Goal: Information Seeking & Learning: Learn about a topic

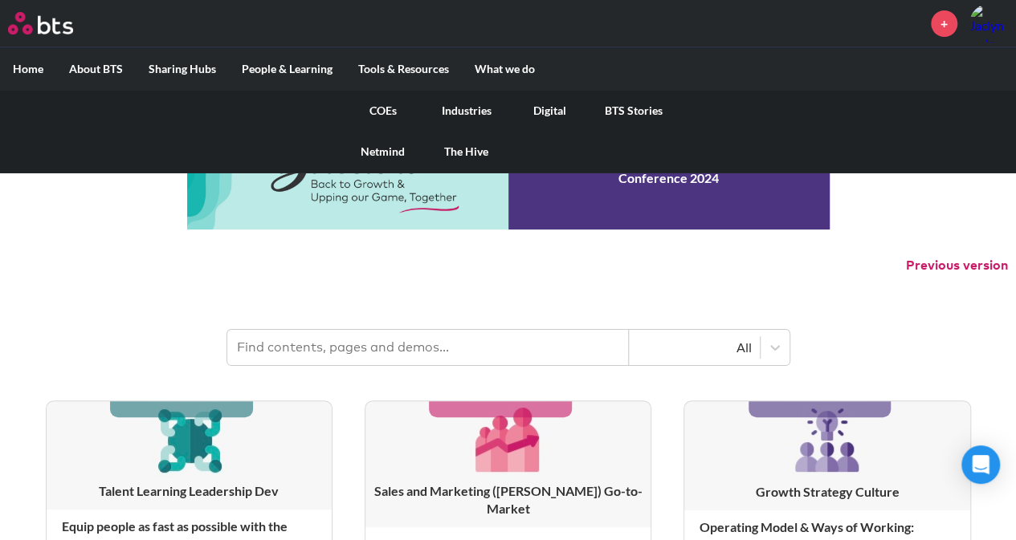
click at [397, 110] on link "COEs" at bounding box center [383, 111] width 84 height 42
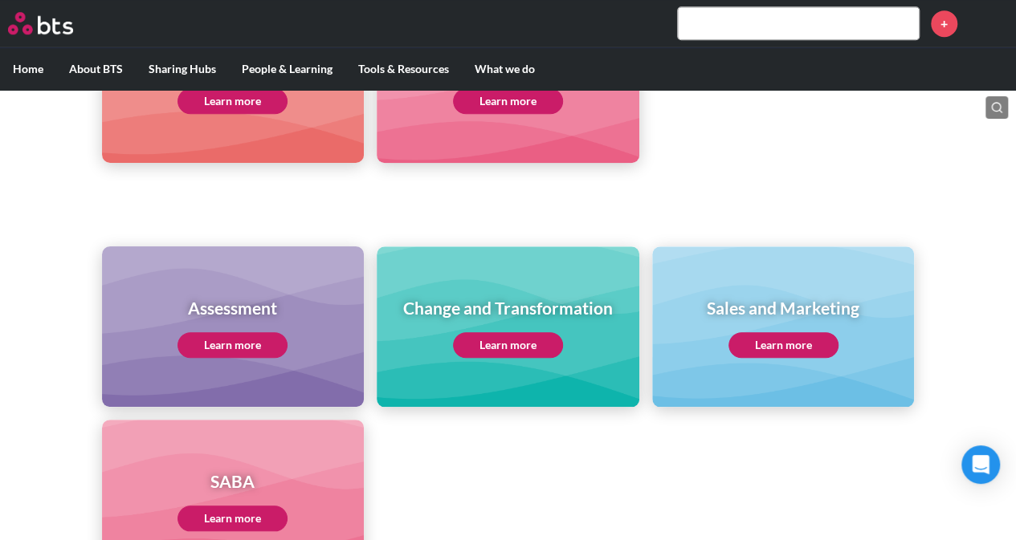
scroll to position [562, 0]
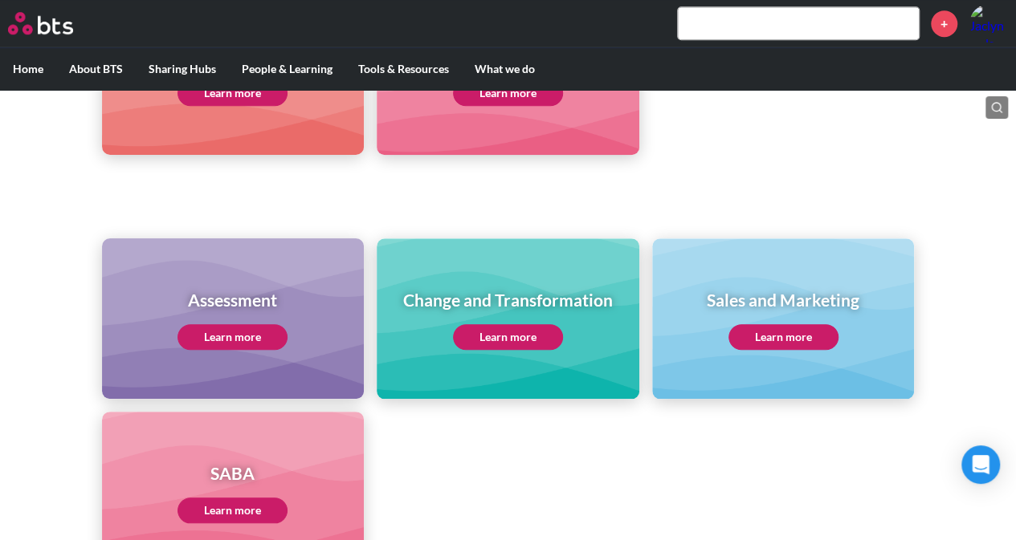
click at [275, 291] on h1 "Assessment" at bounding box center [232, 299] width 110 height 23
click at [249, 348] on link "Learn more" at bounding box center [232, 337] width 110 height 26
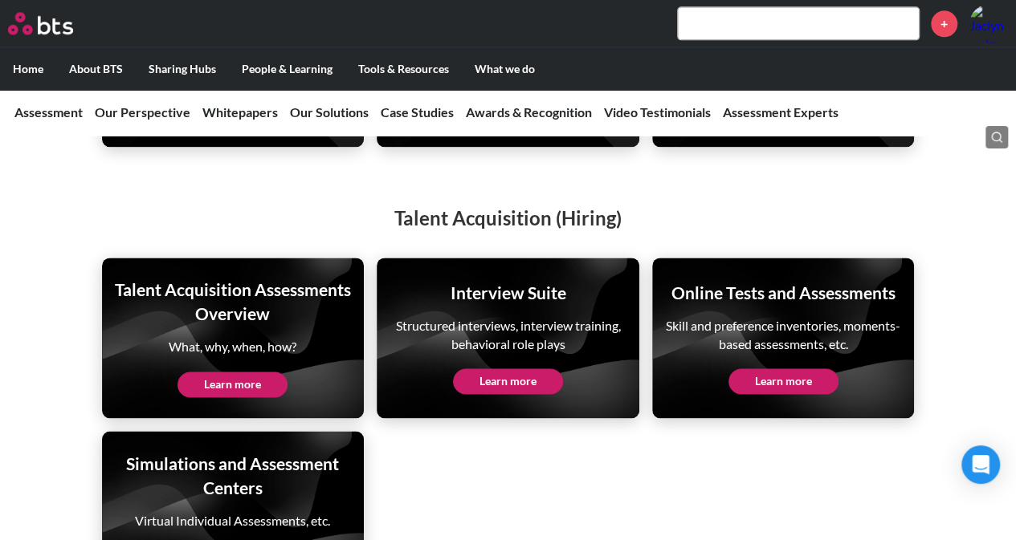
scroll to position [4095, 0]
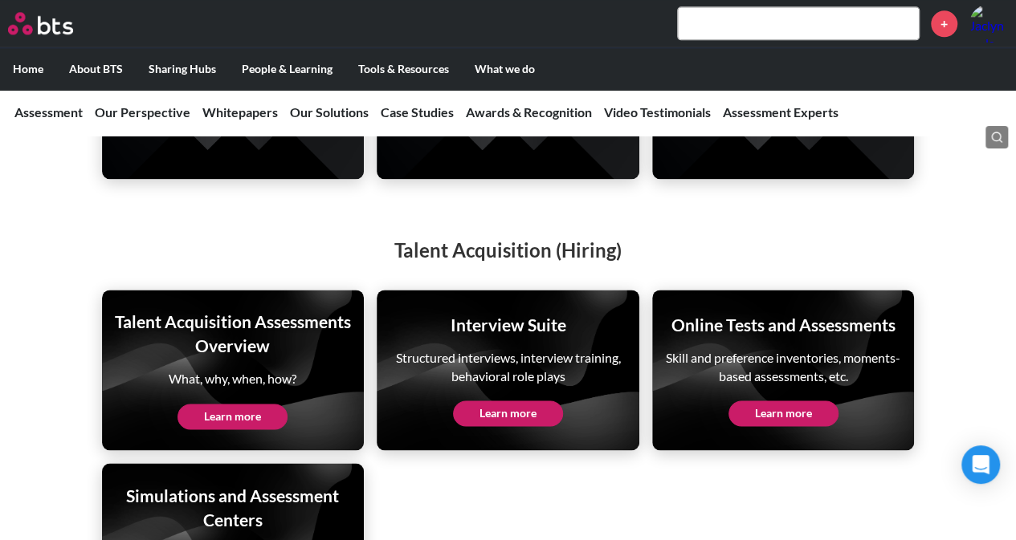
click at [230, 404] on link "Learn more" at bounding box center [232, 417] width 110 height 26
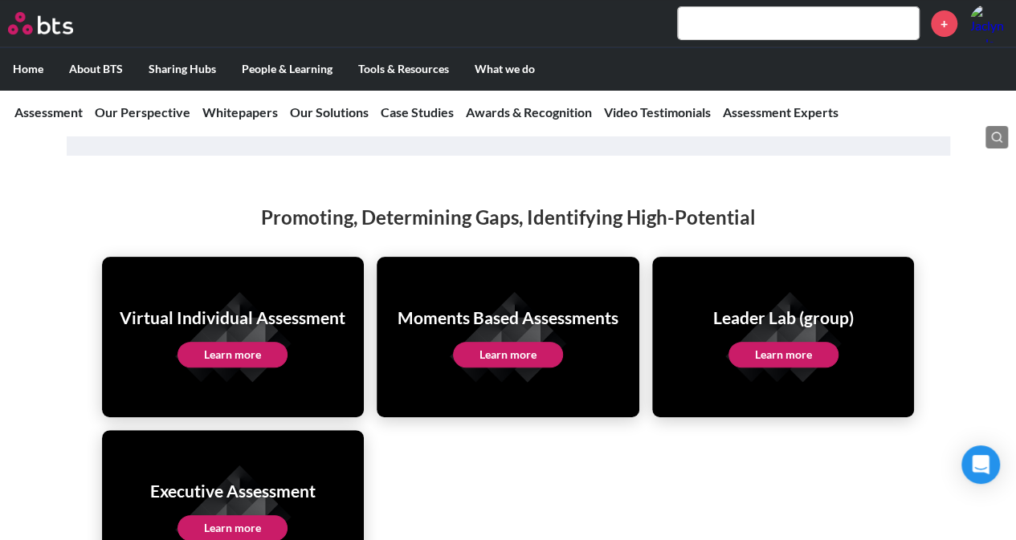
scroll to position [3132, 0]
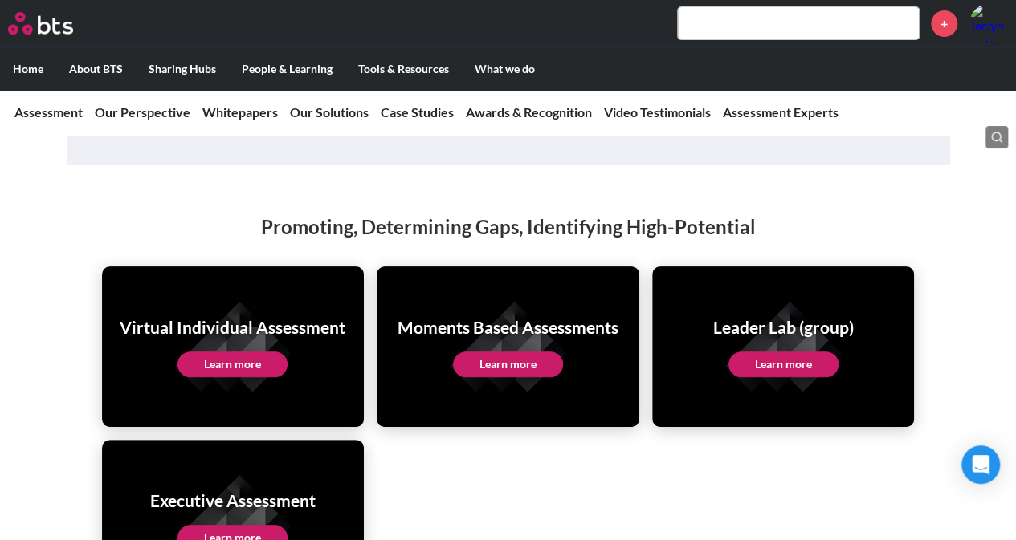
click at [59, 263] on div "Promoting, Determining Gaps, Identifying High-Potential Virtual Individual Asse…" at bounding box center [508, 390] width 1016 height 419
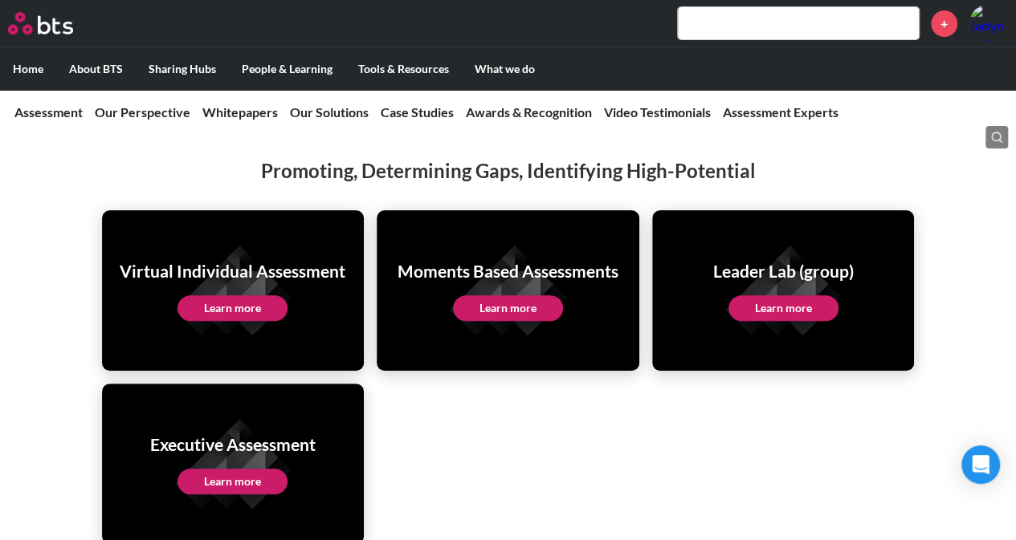
scroll to position [3212, 0]
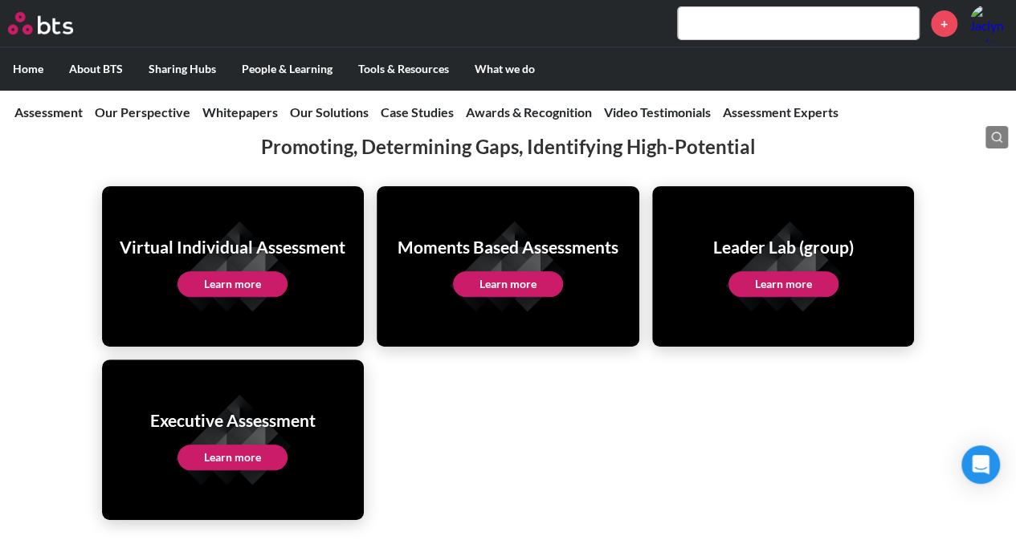
click at [246, 445] on link "Learn more" at bounding box center [232, 458] width 110 height 26
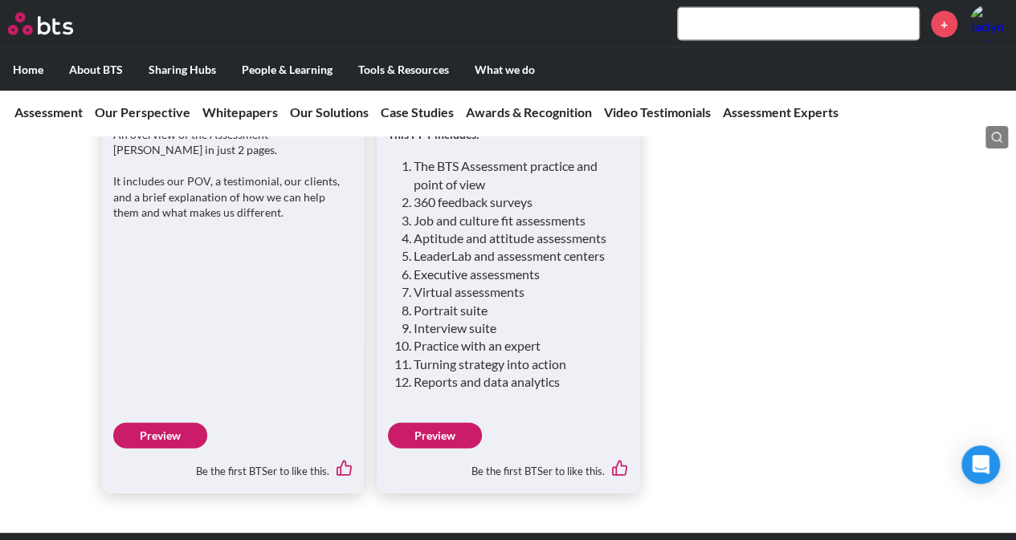
scroll to position [1526, 0]
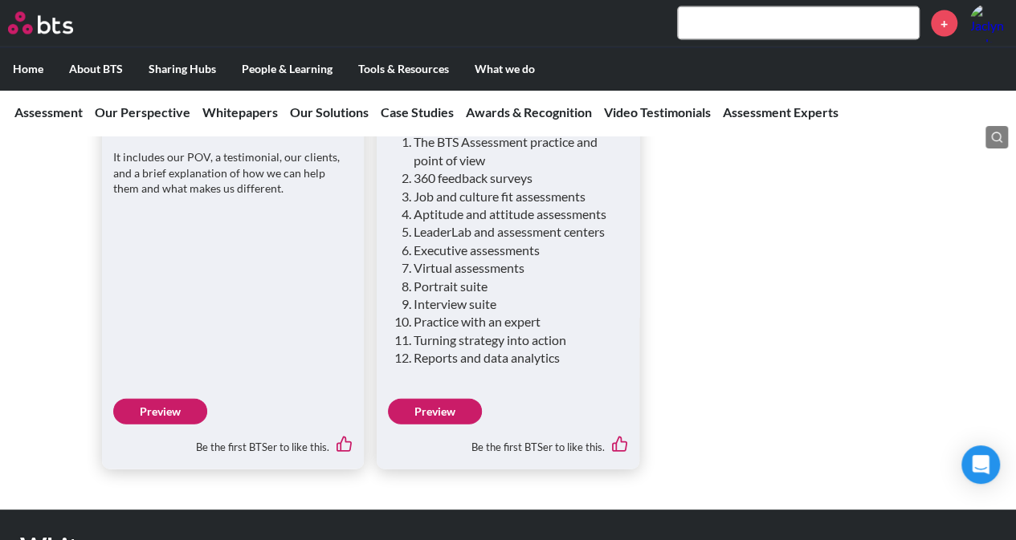
click at [441, 399] on link "Preview" at bounding box center [435, 412] width 94 height 26
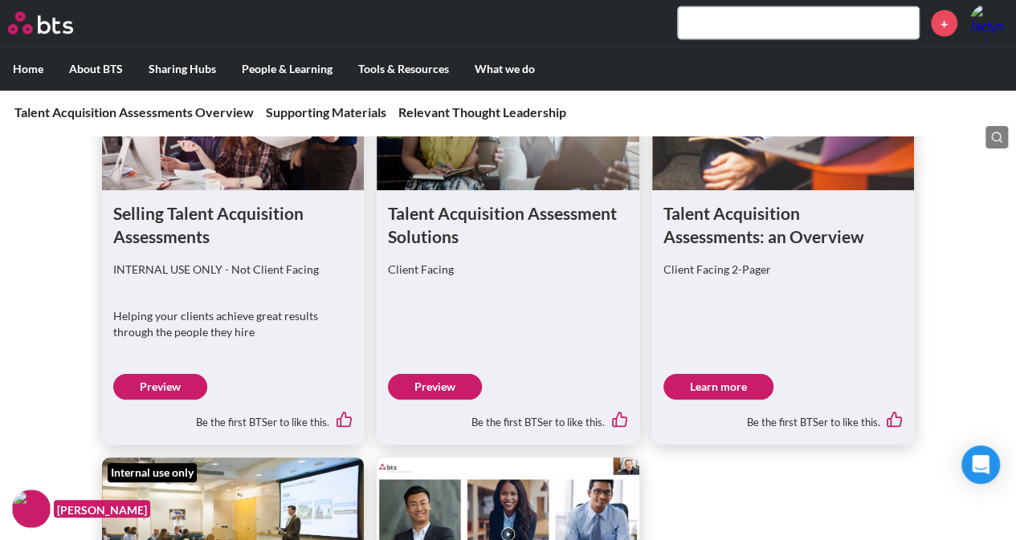
scroll to position [1606, 0]
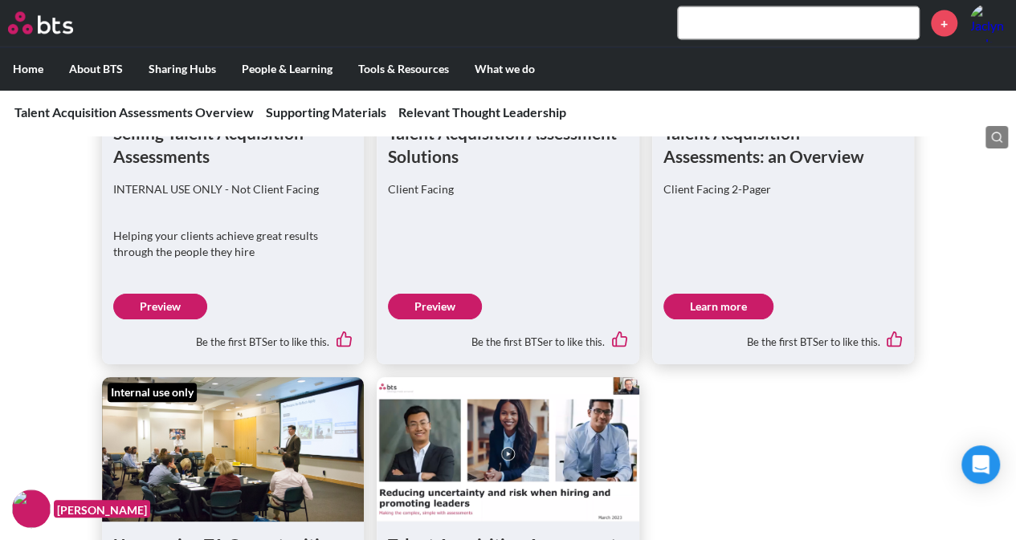
click at [443, 320] on link "Preview" at bounding box center [435, 307] width 94 height 26
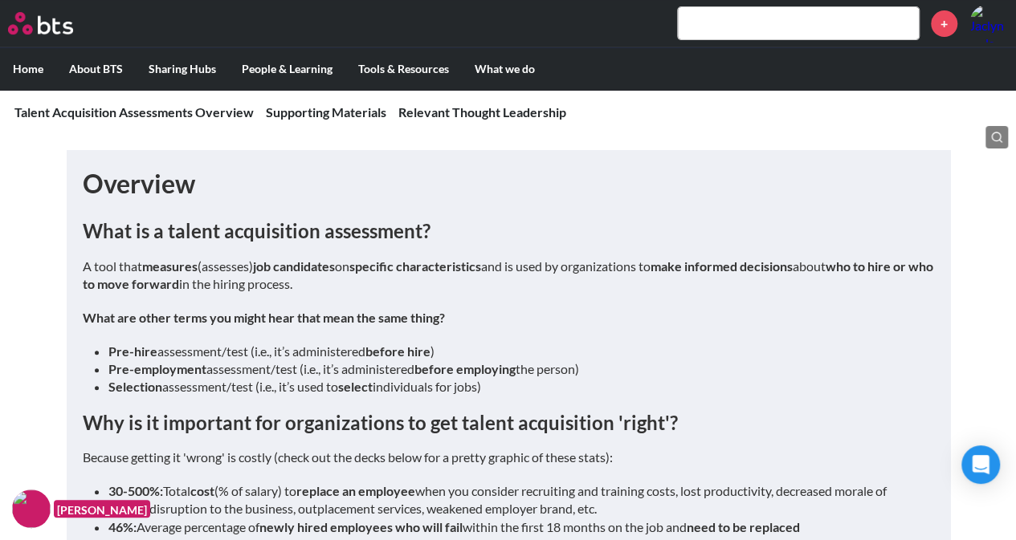
scroll to position [80, 0]
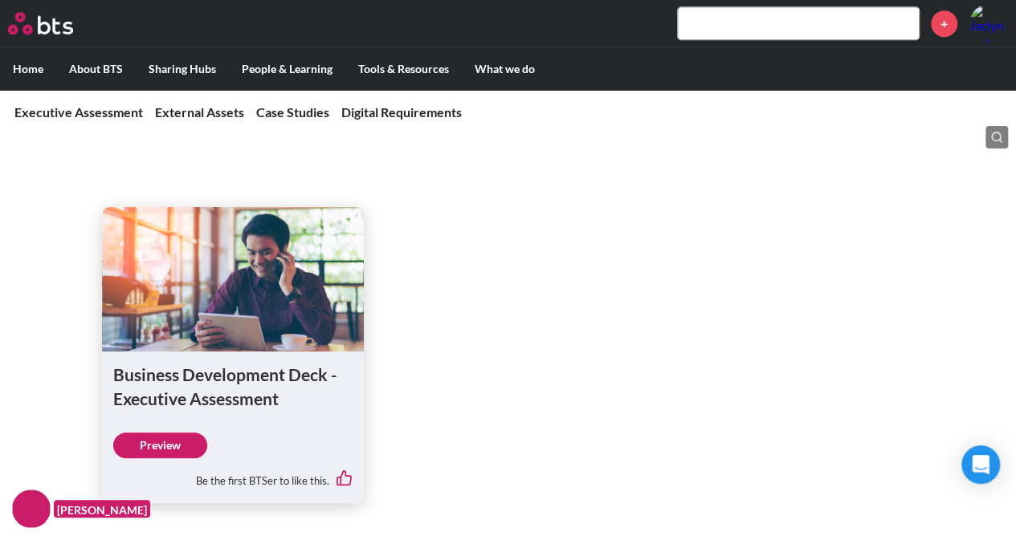
scroll to position [642, 0]
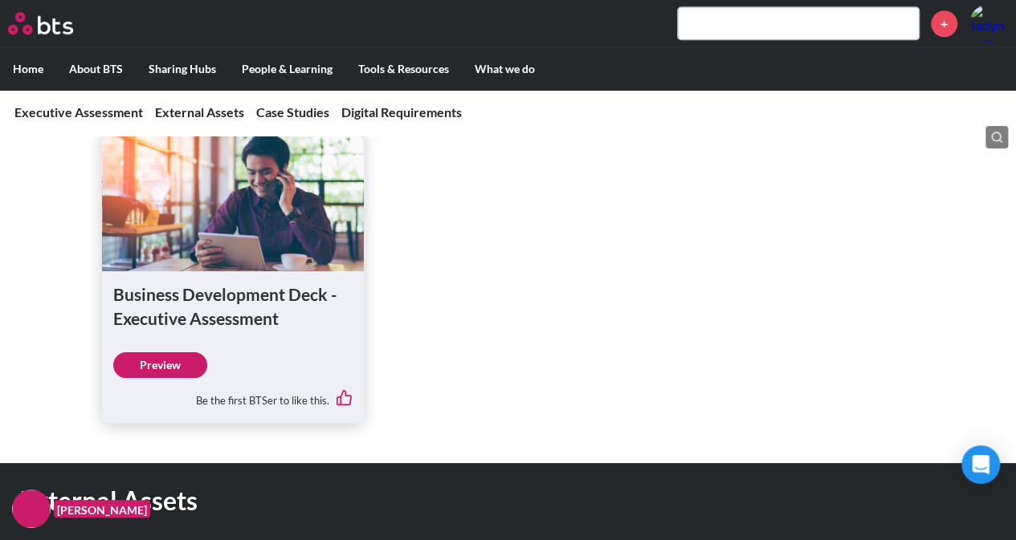
click at [169, 364] on link "Preview" at bounding box center [160, 366] width 94 height 26
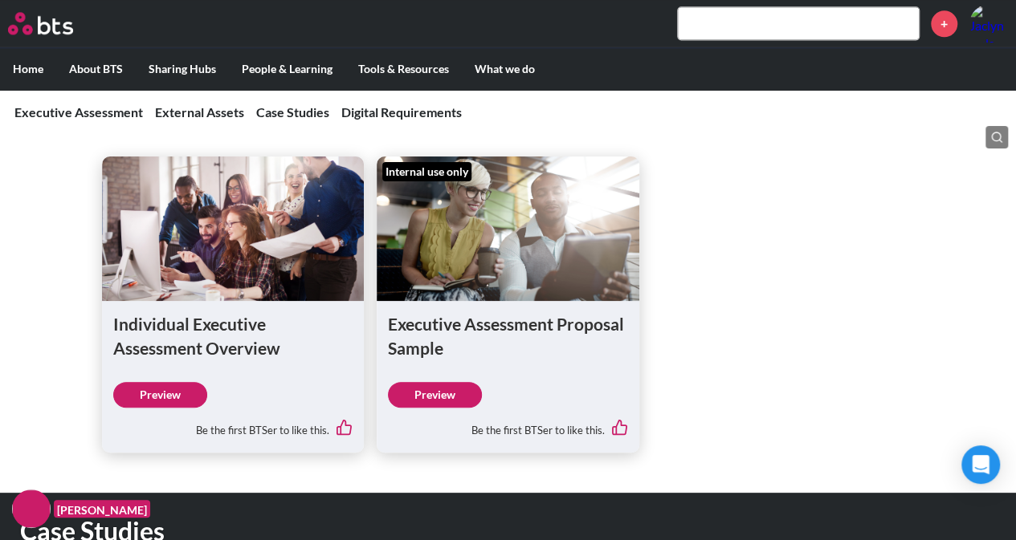
scroll to position [1124, 0]
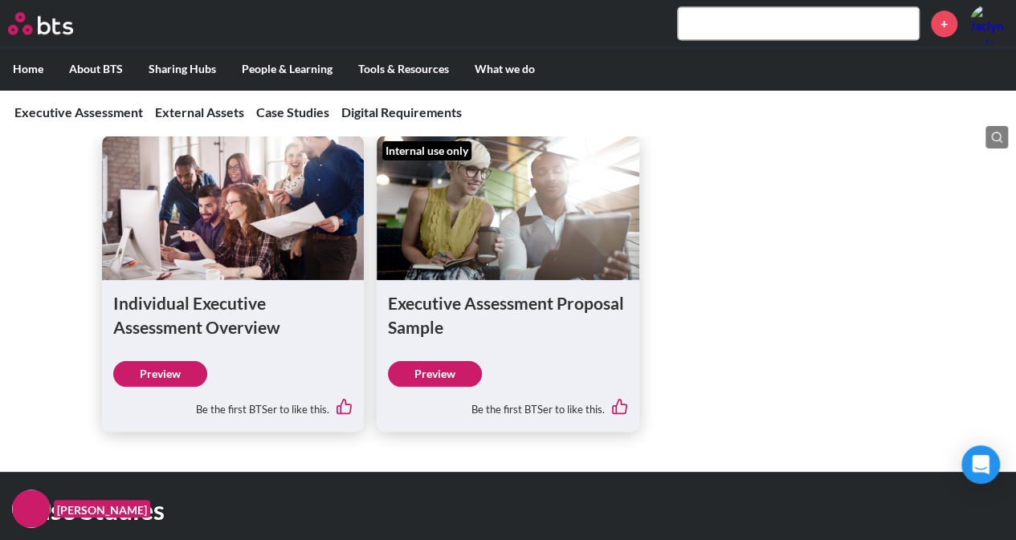
click at [426, 373] on link "Preview" at bounding box center [435, 374] width 94 height 26
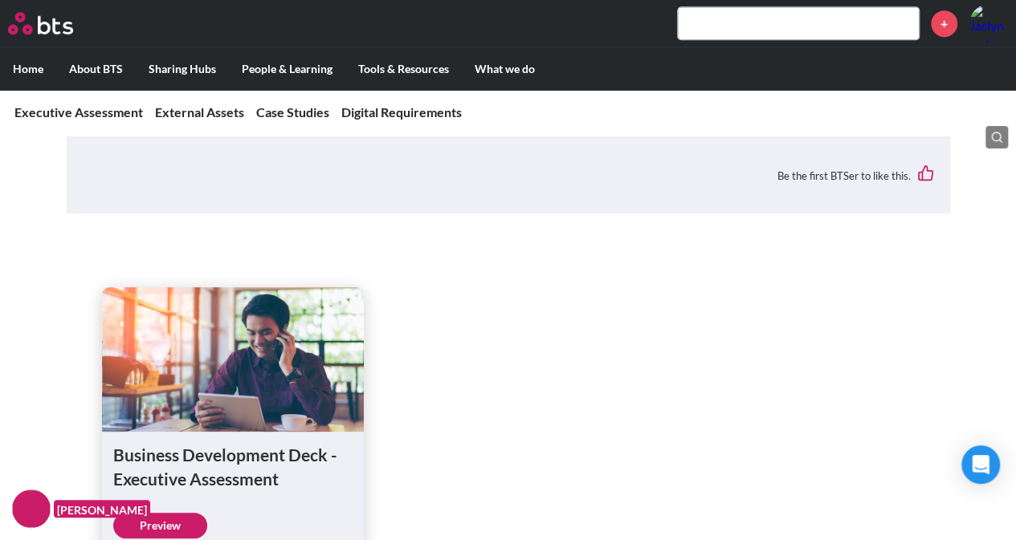
scroll to position [562, 0]
